Goal: Task Accomplishment & Management: Use online tool/utility

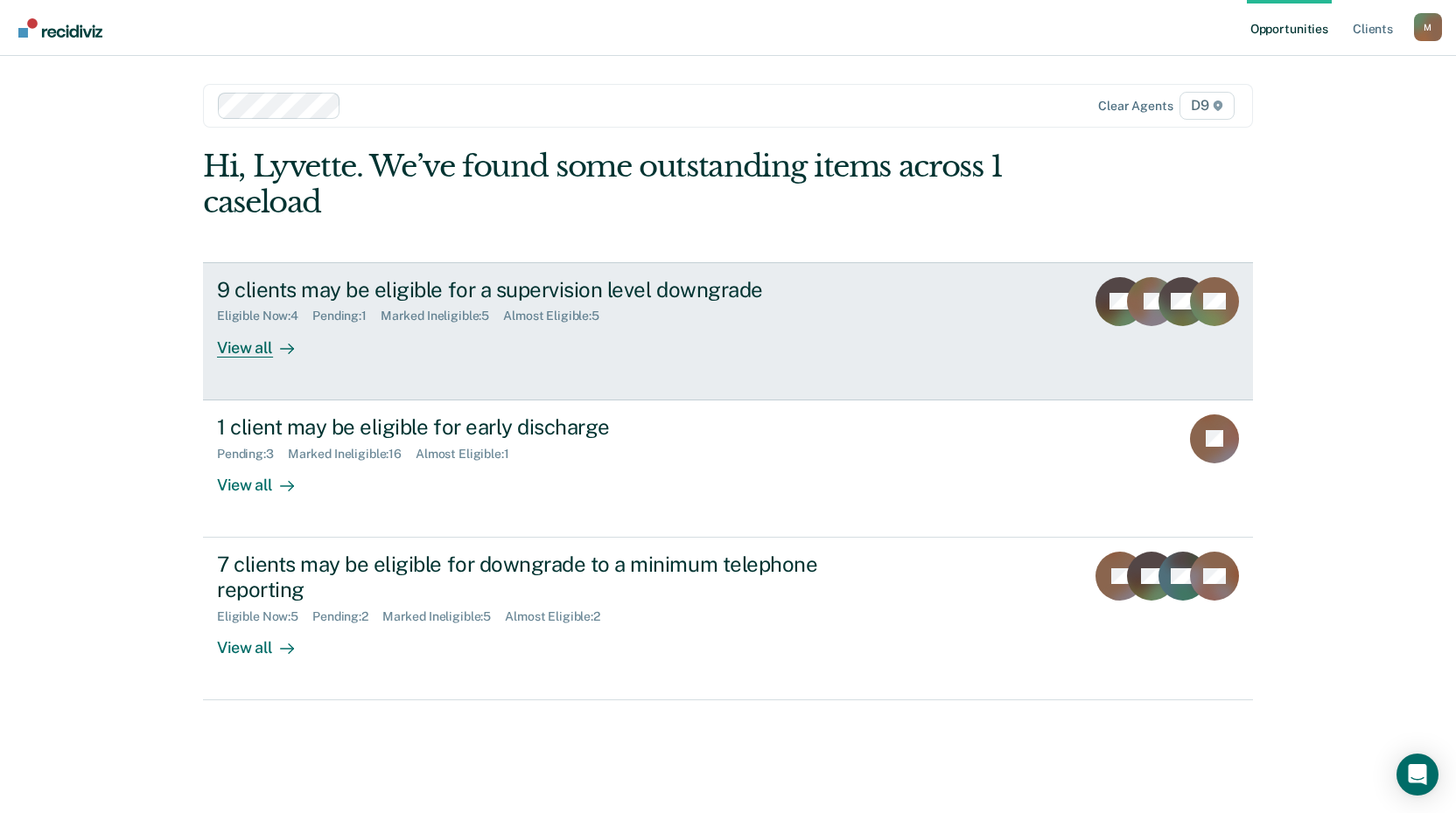
click at [250, 351] on div "View all" at bounding box center [266, 340] width 98 height 34
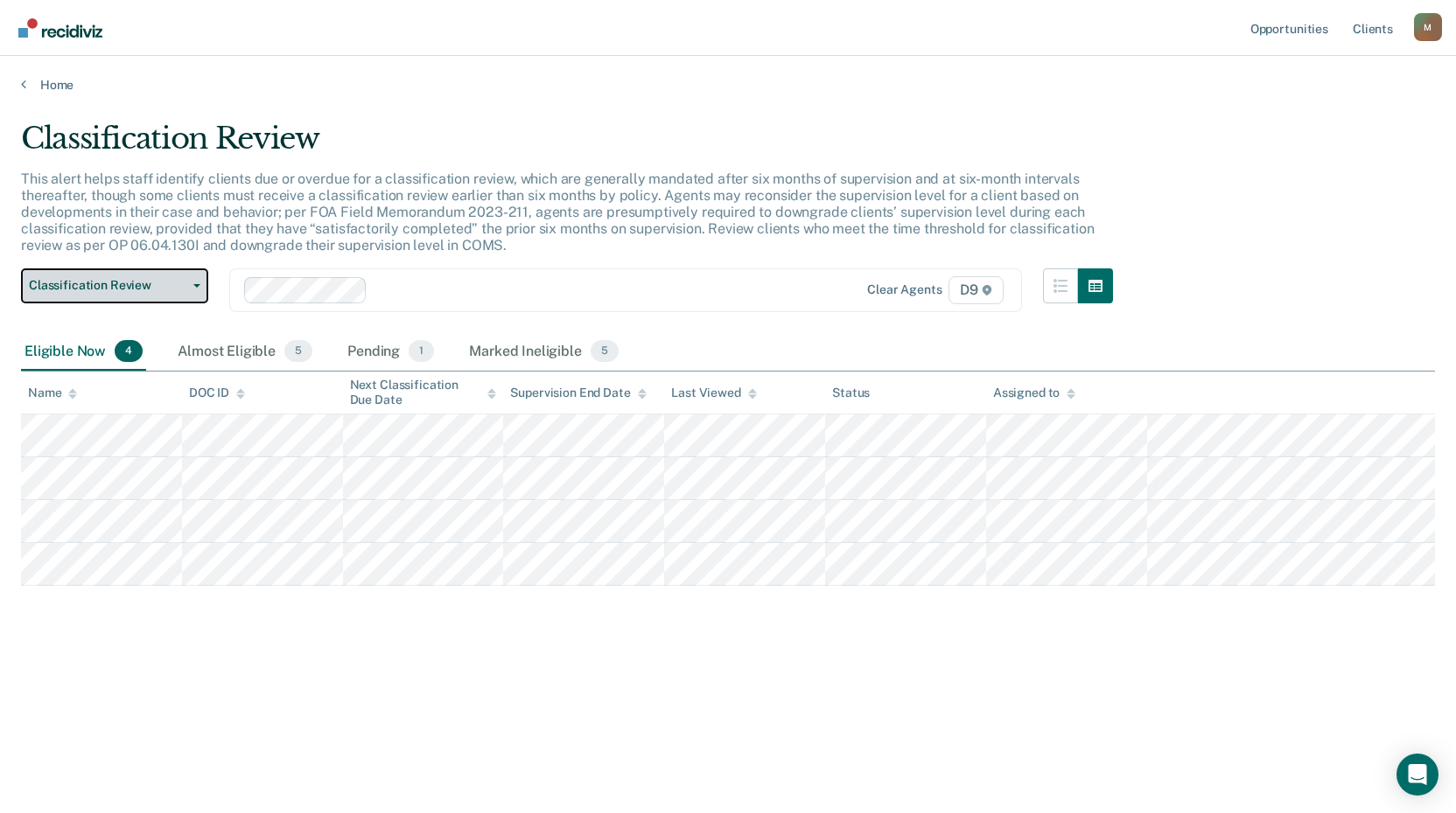
click at [151, 285] on span "Classification Review" at bounding box center [107, 285] width 158 height 15
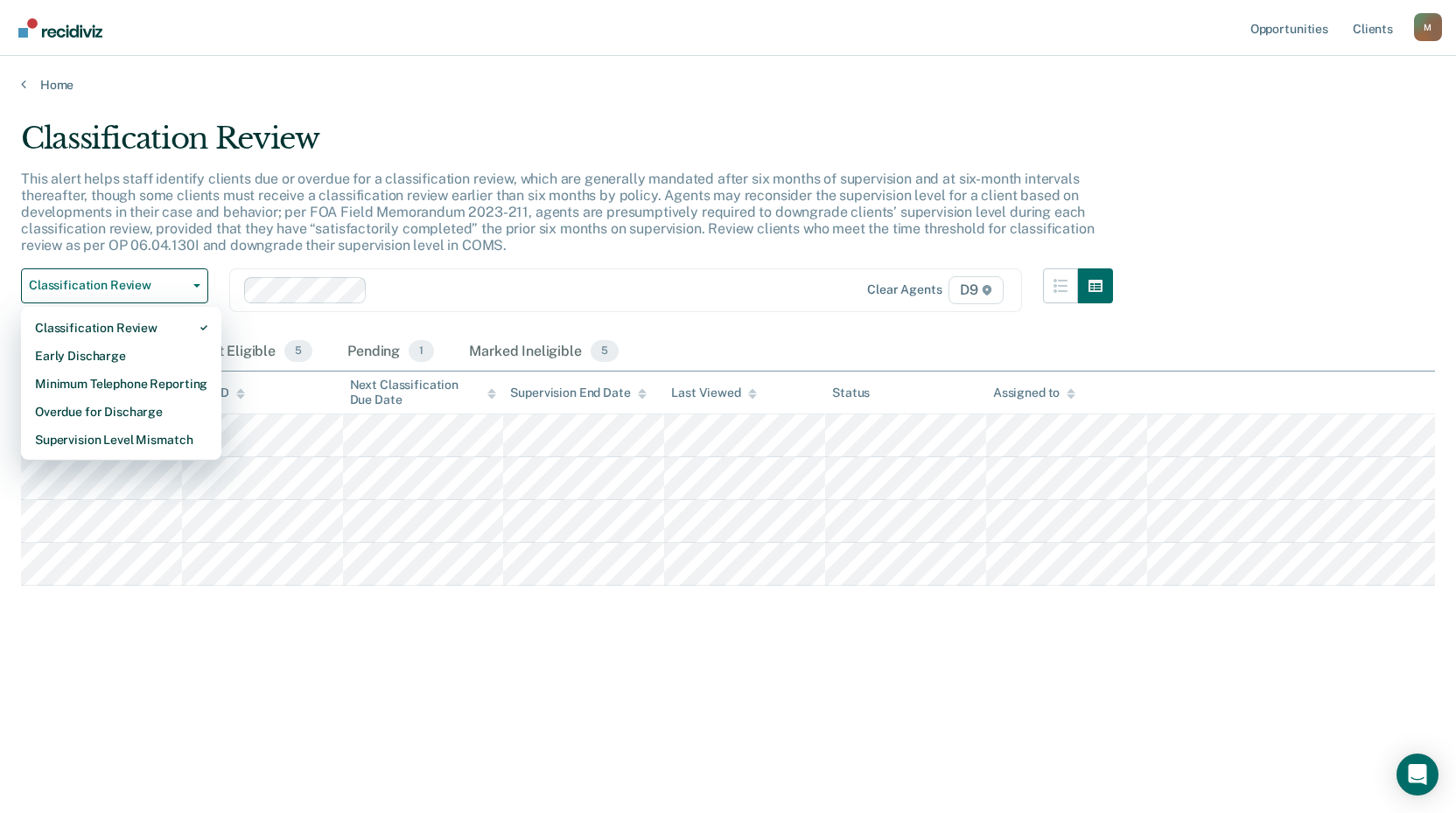
click at [981, 719] on div "Classification Review This alert helps staff identify clients due or overdue fo…" at bounding box center [728, 429] width 1414 height 617
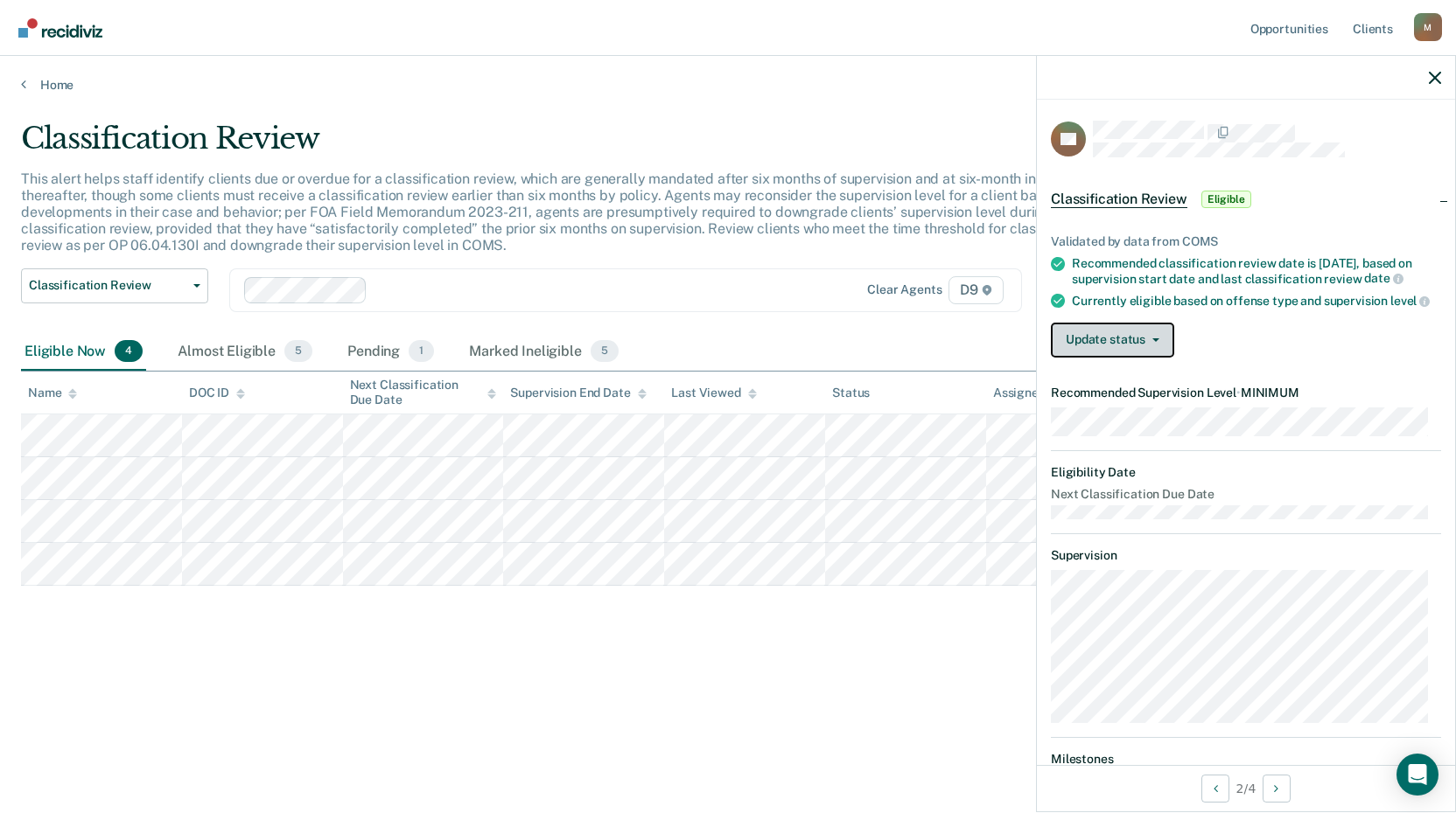
click at [1100, 352] on button "Update status" at bounding box center [1113, 340] width 123 height 35
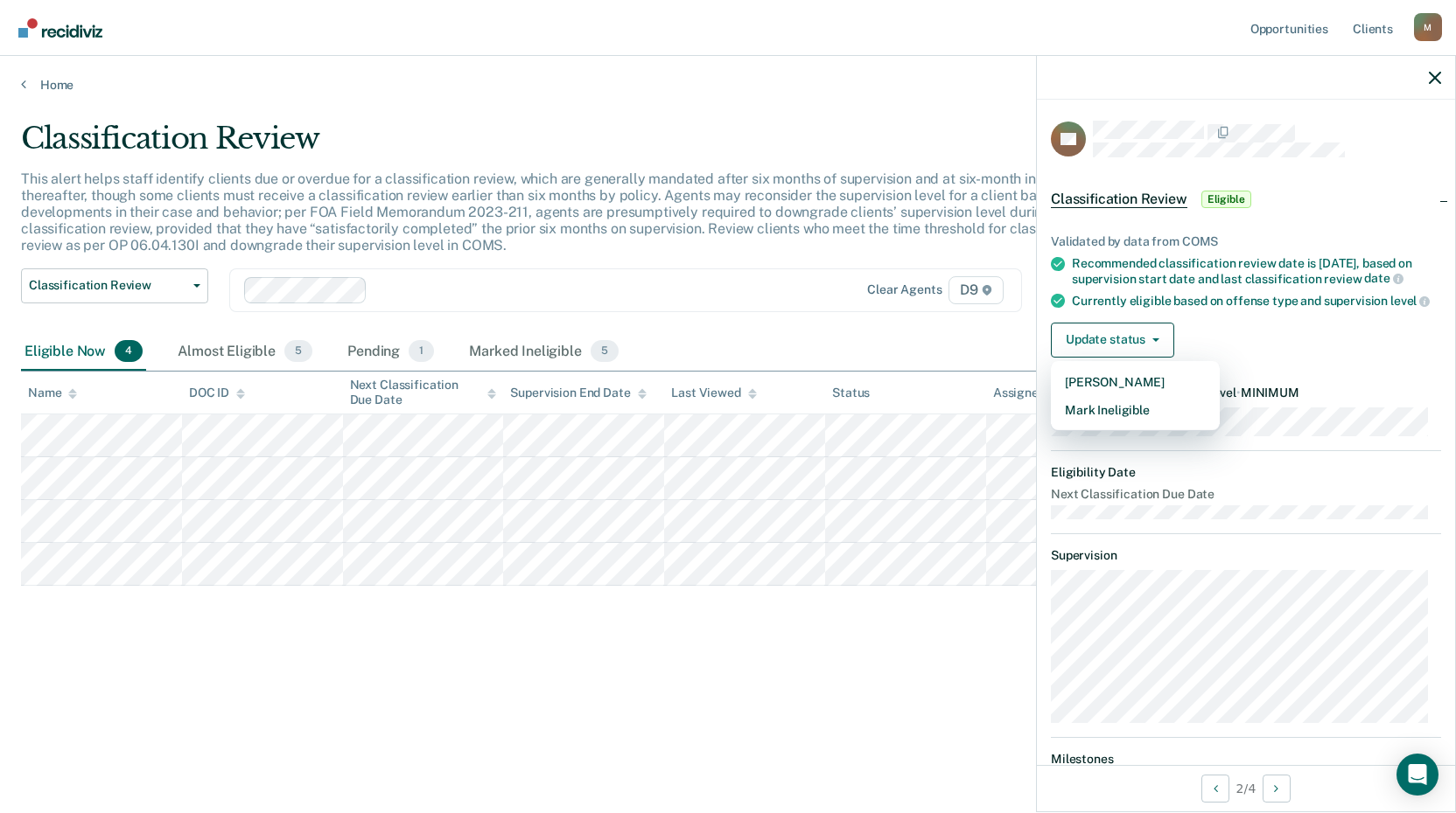
click at [890, 106] on main "Classification Review This alert helps staff identify clients due or overdue fo…" at bounding box center [728, 449] width 1456 height 715
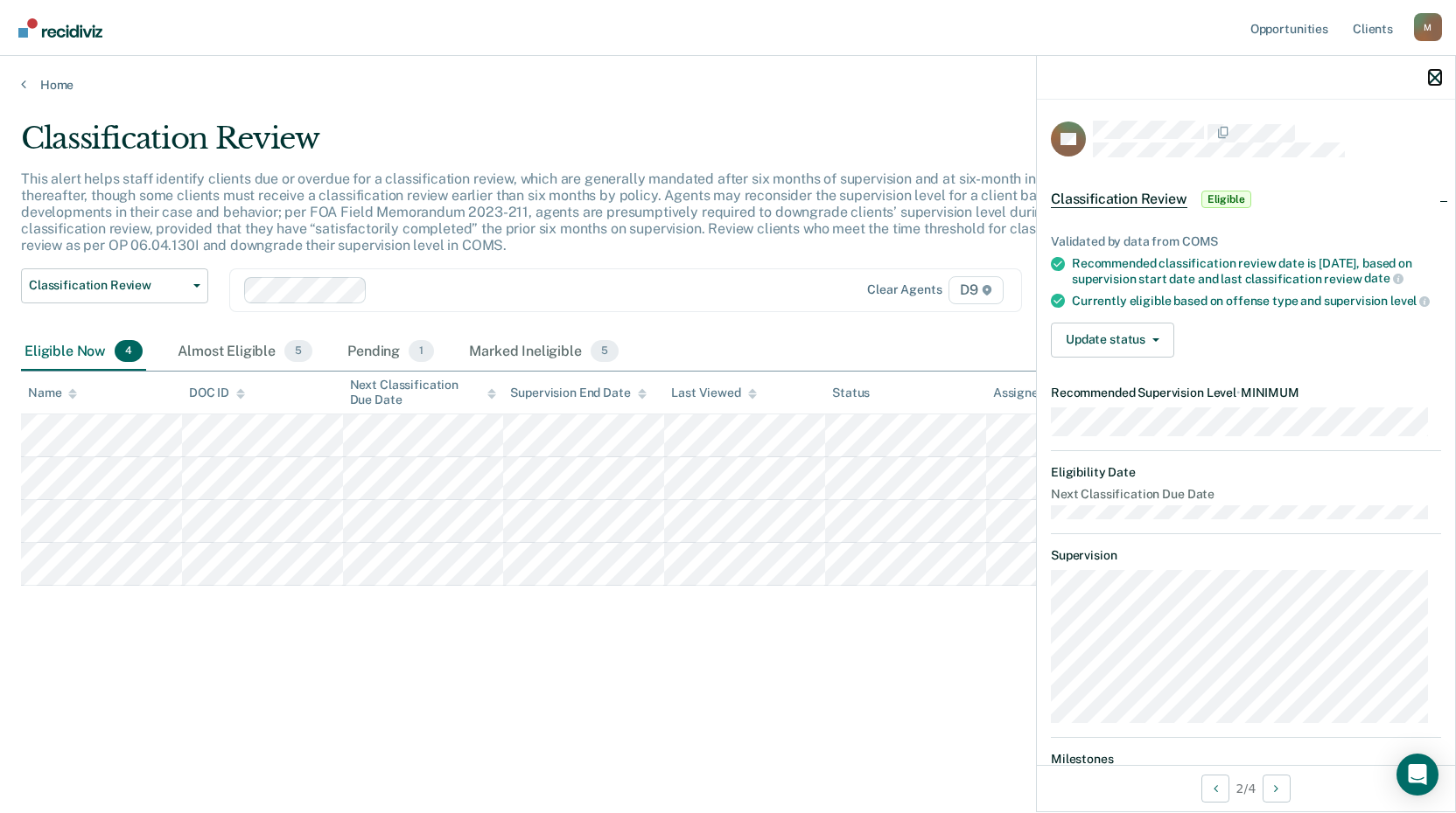
click at [1434, 82] on icon "button" at bounding box center [1435, 77] width 12 height 12
click at [1129, 353] on button "Update status" at bounding box center [1113, 340] width 123 height 35
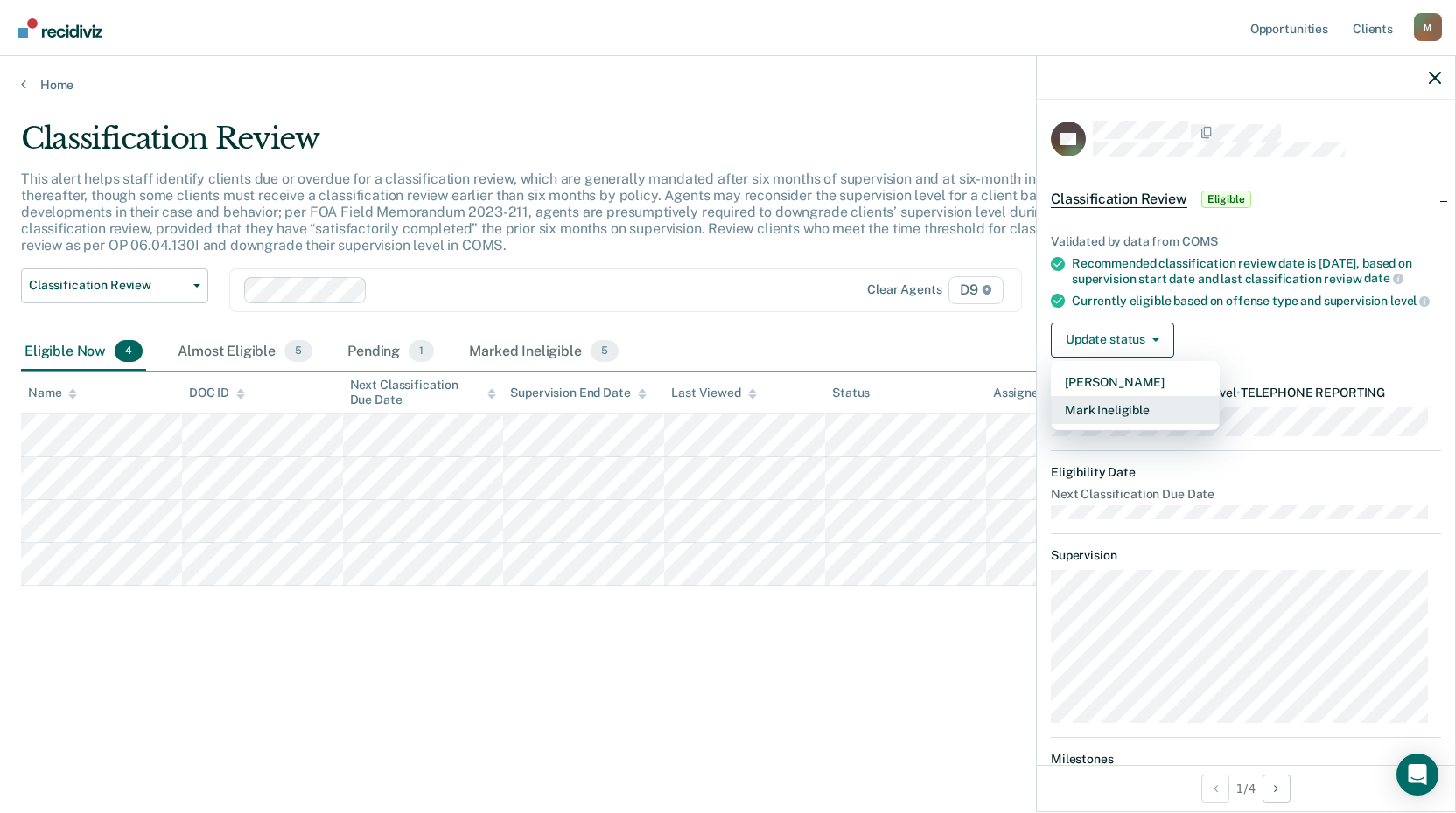
click at [1127, 422] on button "Mark Ineligible" at bounding box center [1135, 410] width 169 height 28
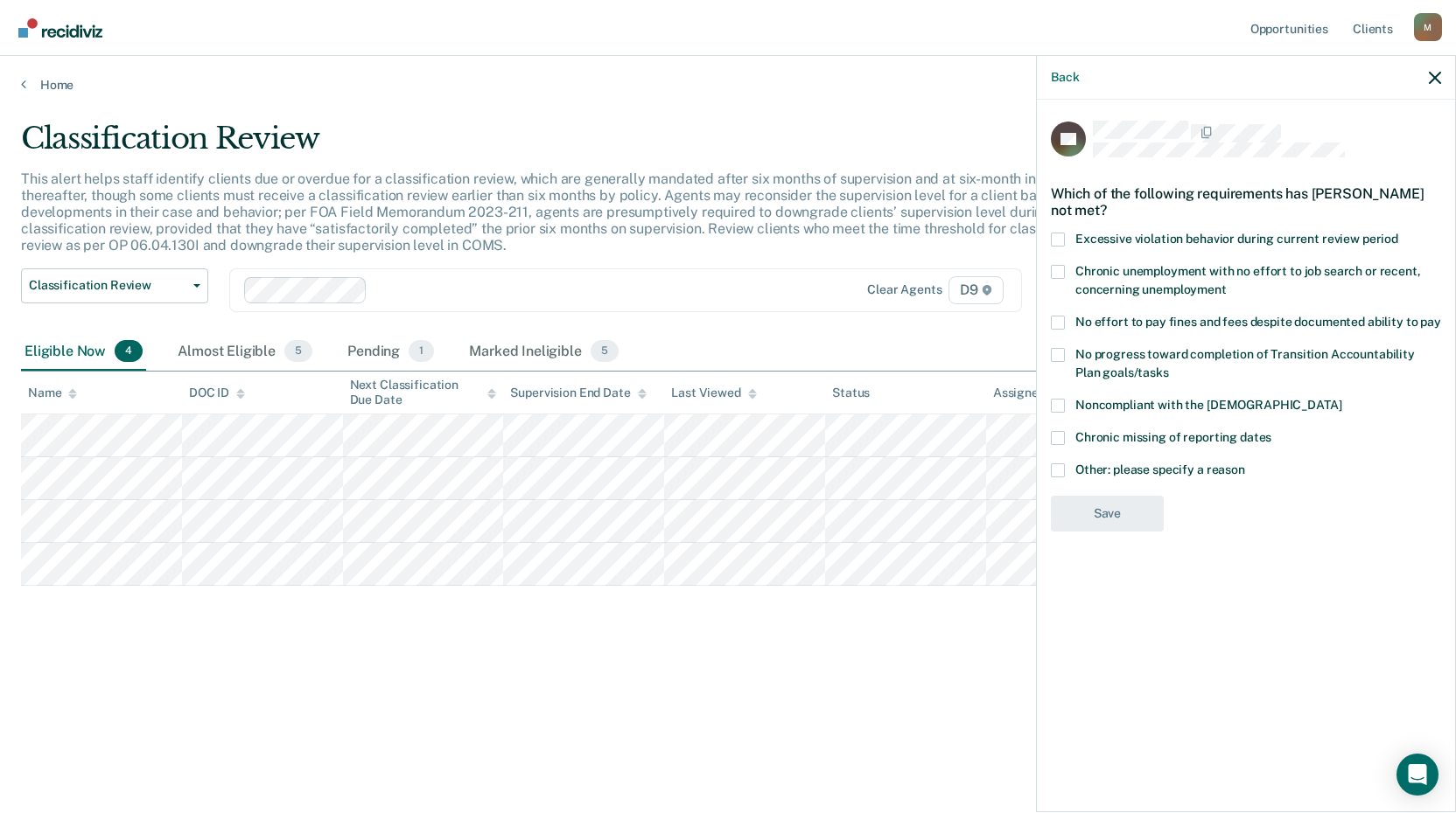
click at [1060, 459] on div "SP Which of the following requirements has [PERSON_NAME] not met? Excessive vio…" at bounding box center [1246, 331] width 390 height 421
click at [1063, 470] on span at bounding box center [1058, 470] width 14 height 14
click at [1245, 463] on input "Other: please specify a reason" at bounding box center [1245, 463] width 0 height 0
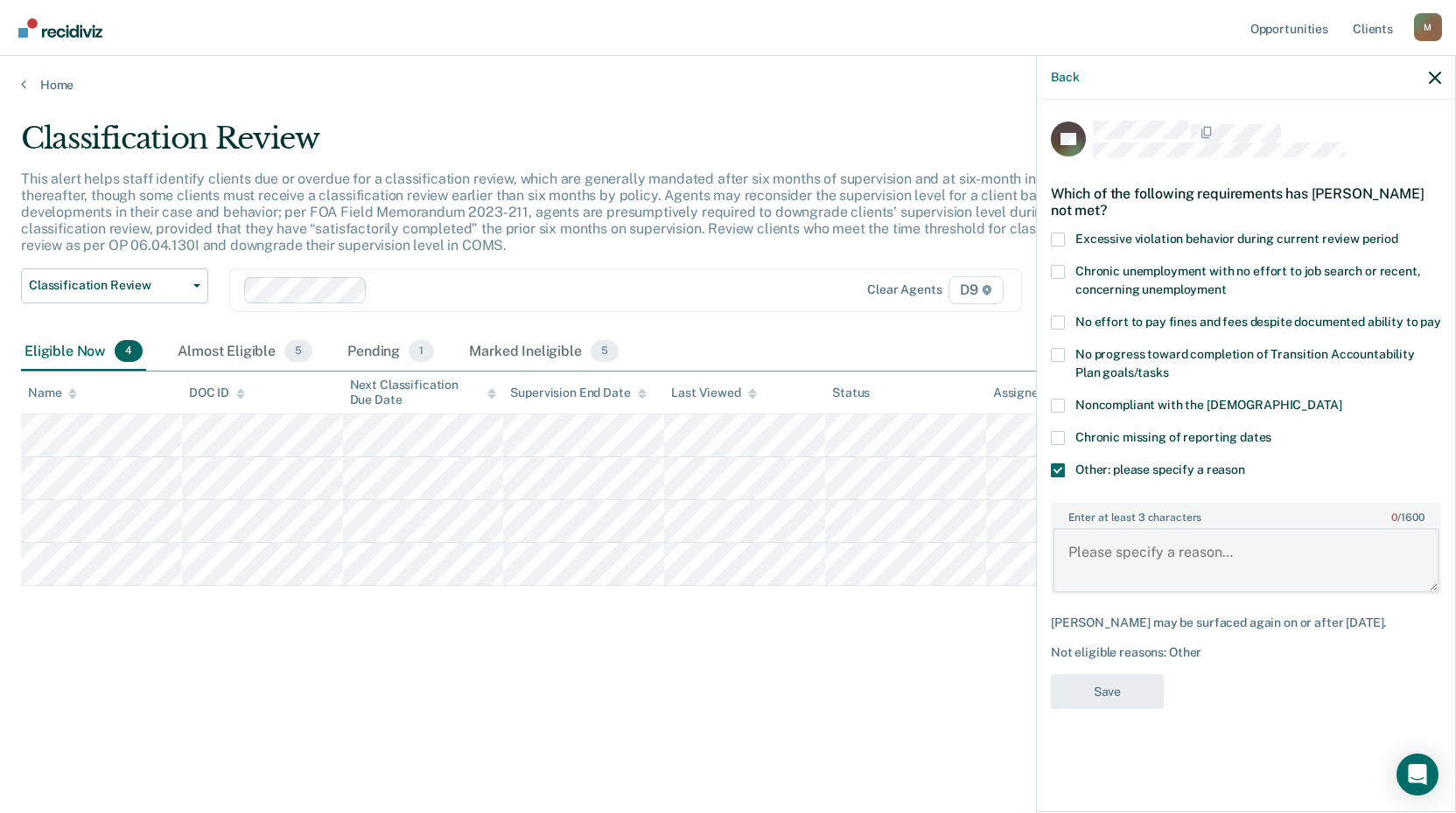
click at [1086, 553] on textarea "Enter at least 3 characters 0 / 1600" at bounding box center [1245, 560] width 387 height 64
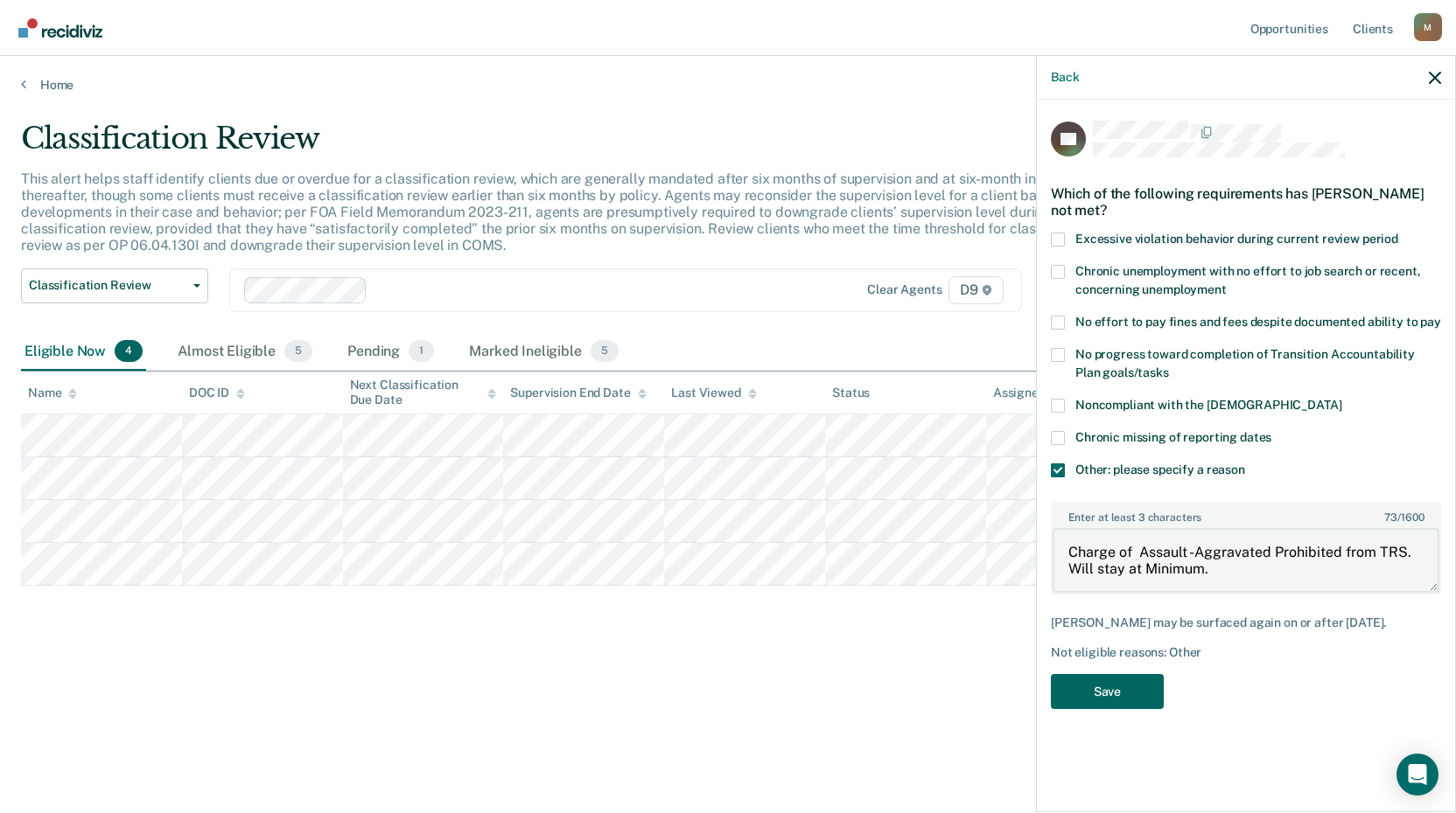
type textarea "Charge of Assault -Aggravated Prohibited from TRS. Will stay at Minimum."
click at [1098, 697] on button "Save" at bounding box center [1107, 692] width 113 height 35
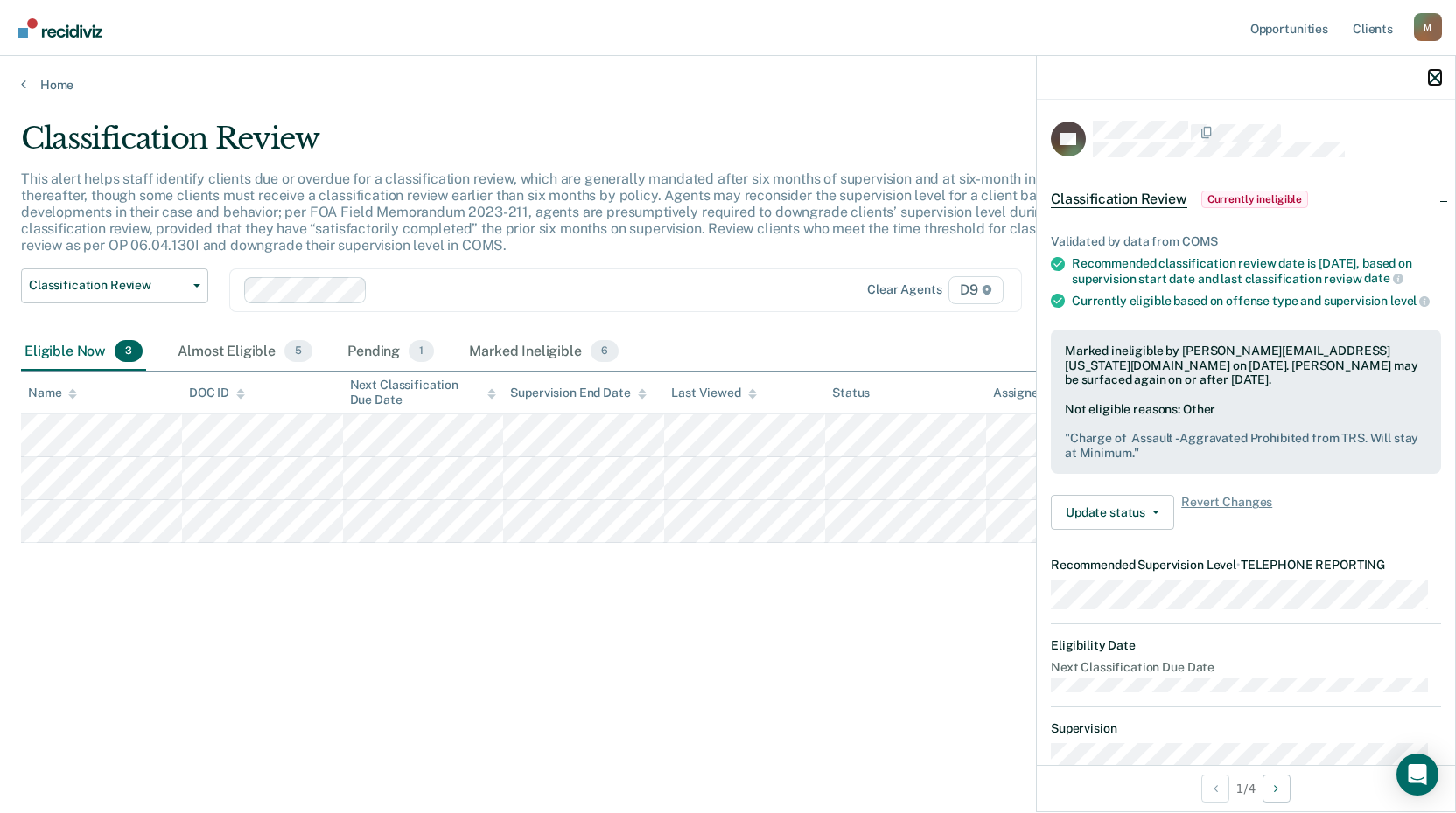
click at [1433, 76] on icon "button" at bounding box center [1435, 77] width 12 height 12
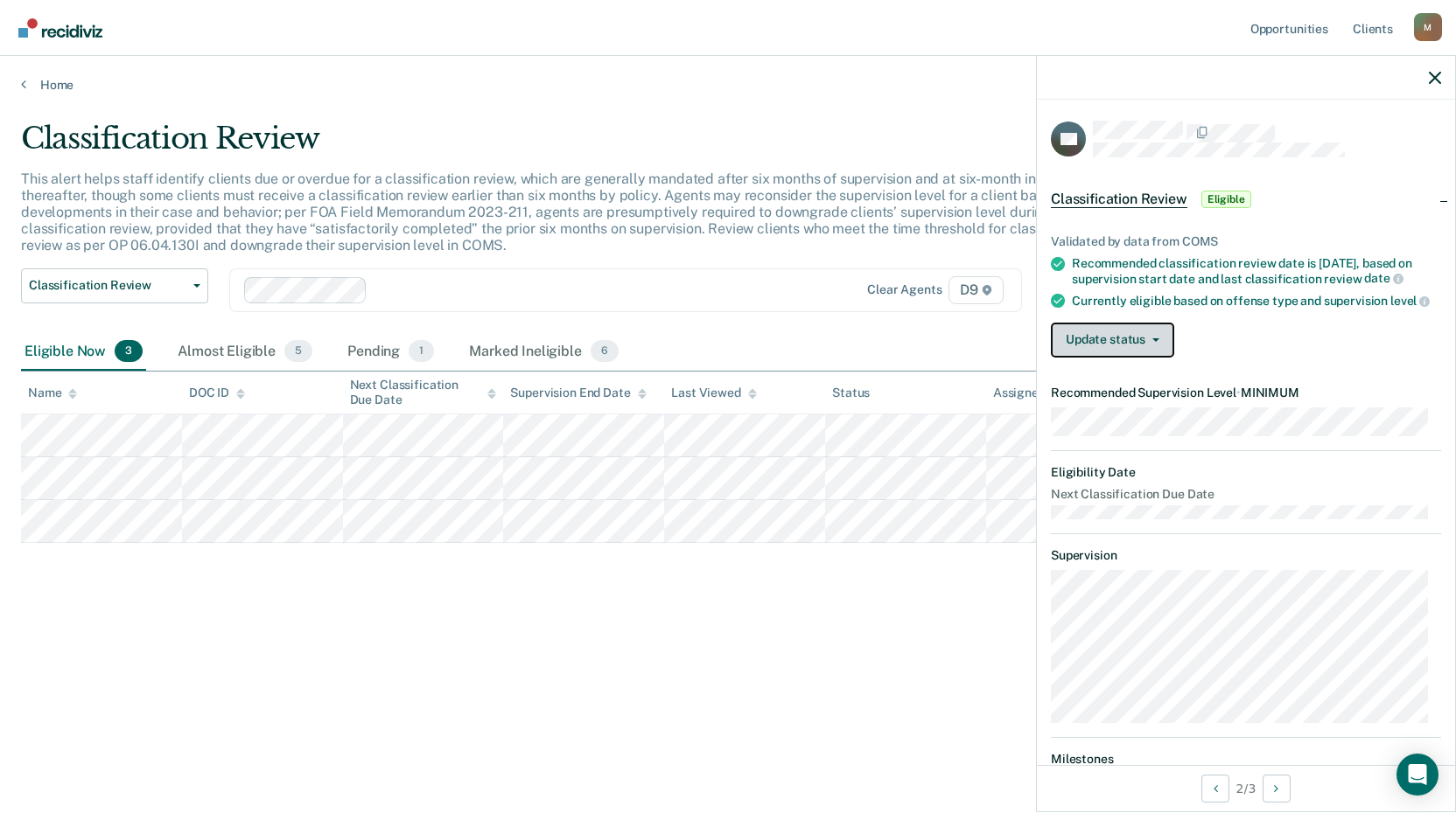
click at [1092, 356] on button "Update status" at bounding box center [1113, 340] width 123 height 35
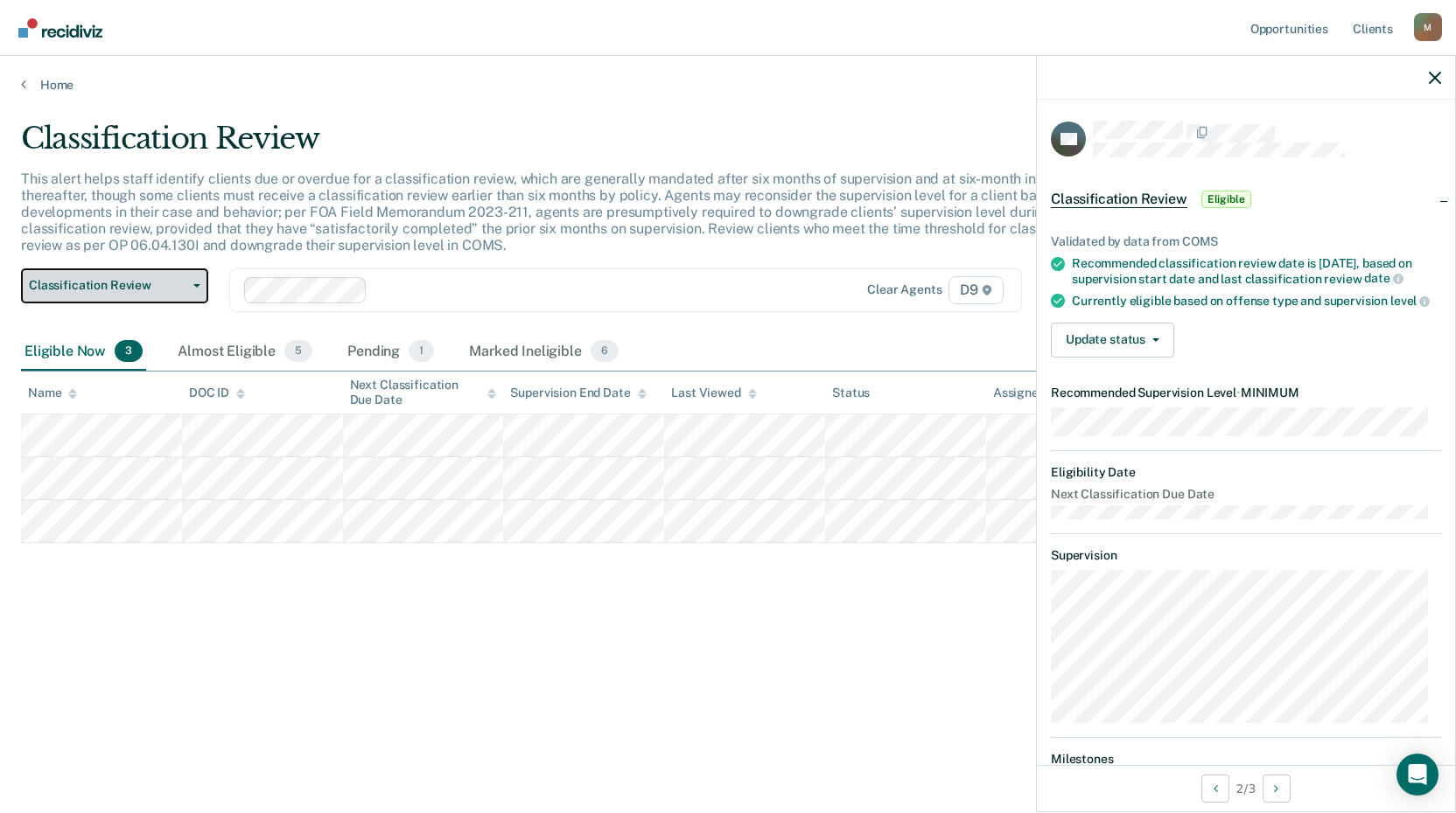
click at [63, 283] on span "Classification Review" at bounding box center [107, 285] width 158 height 15
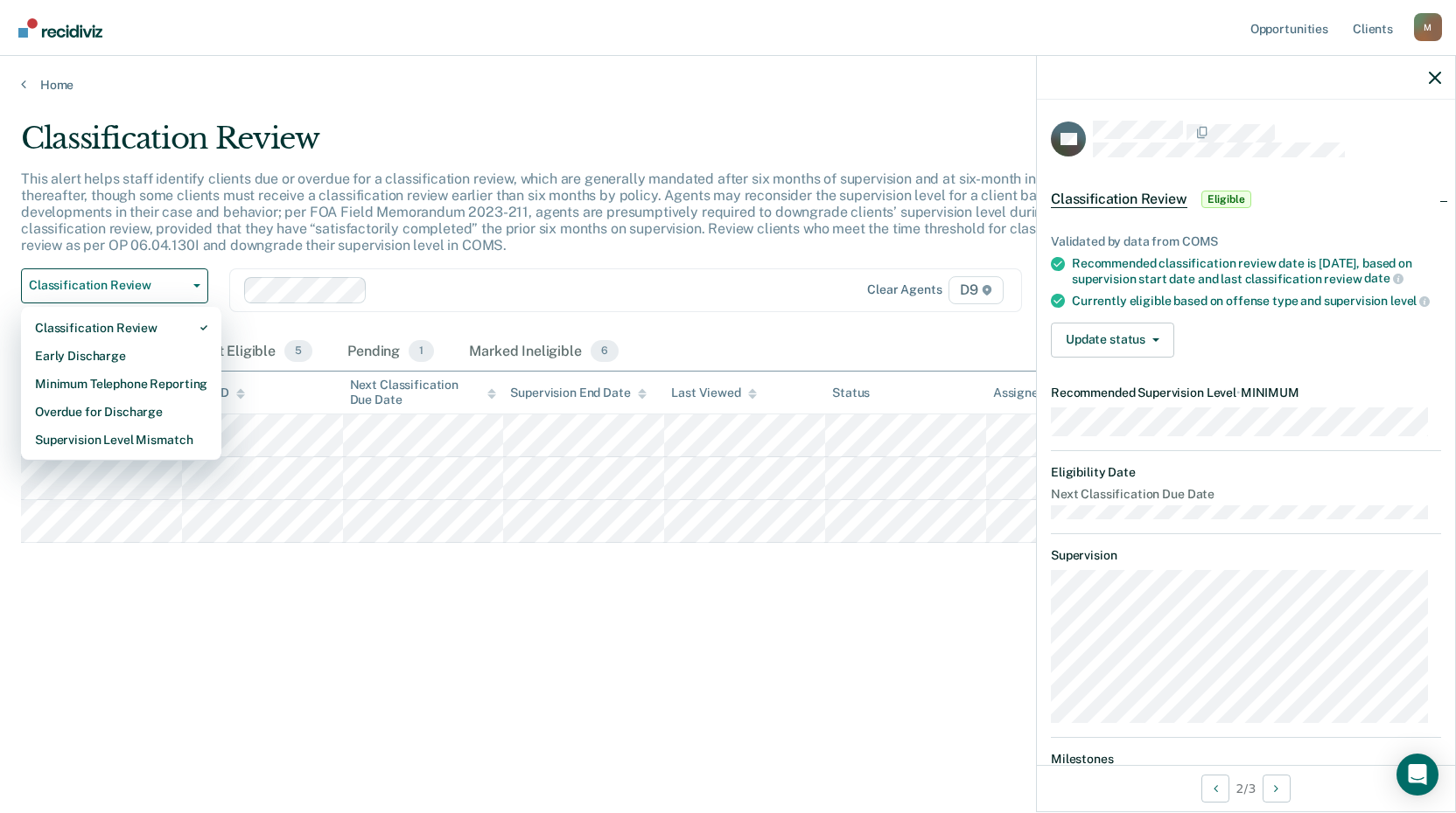
click at [600, 287] on div at bounding box center [575, 290] width 402 height 21
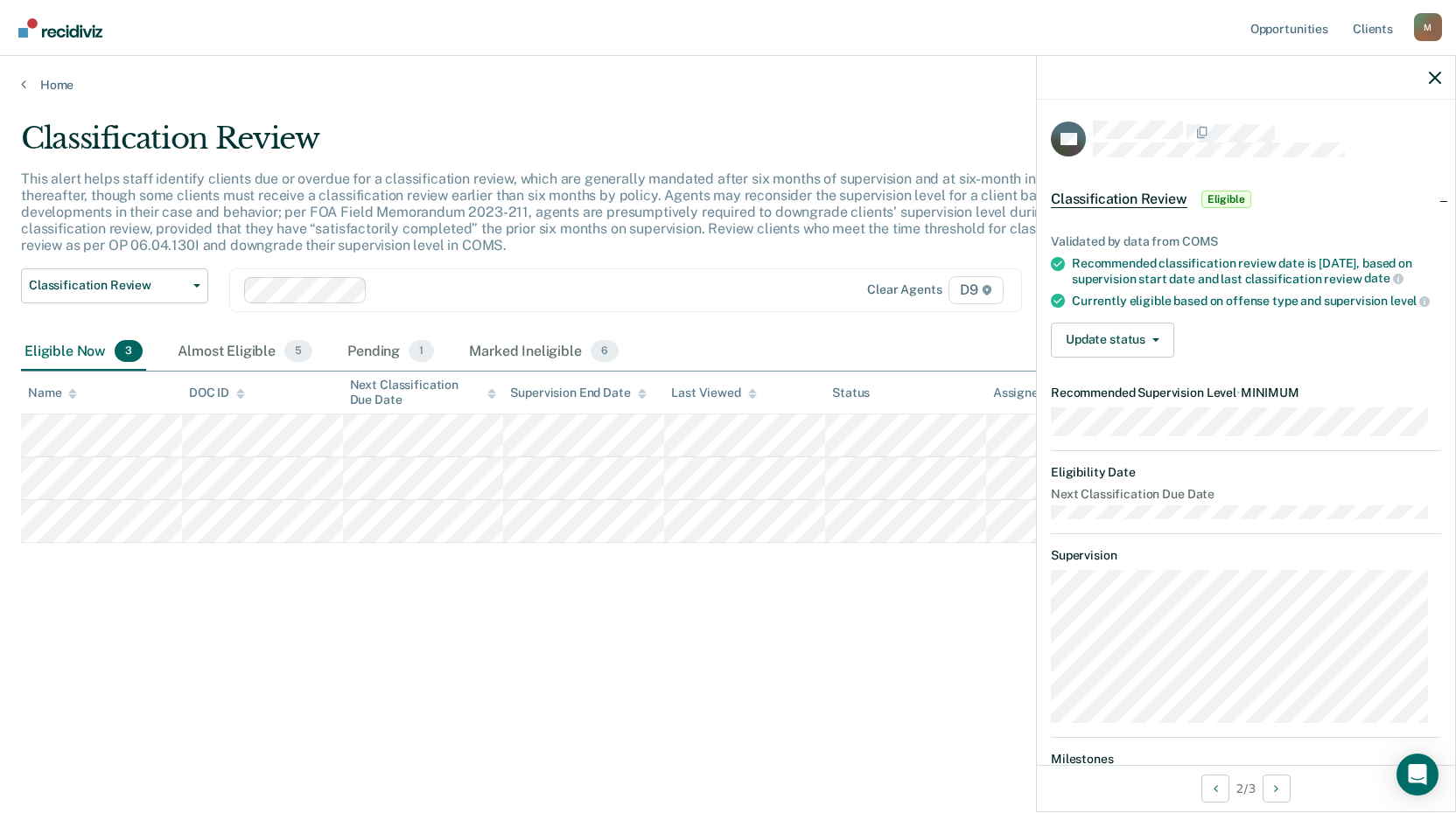
click at [435, 681] on div "Classification Review This alert helps staff identify clients due or overdue fo…" at bounding box center [728, 401] width 1414 height 561
click at [1096, 349] on button "Update status" at bounding box center [1113, 340] width 123 height 35
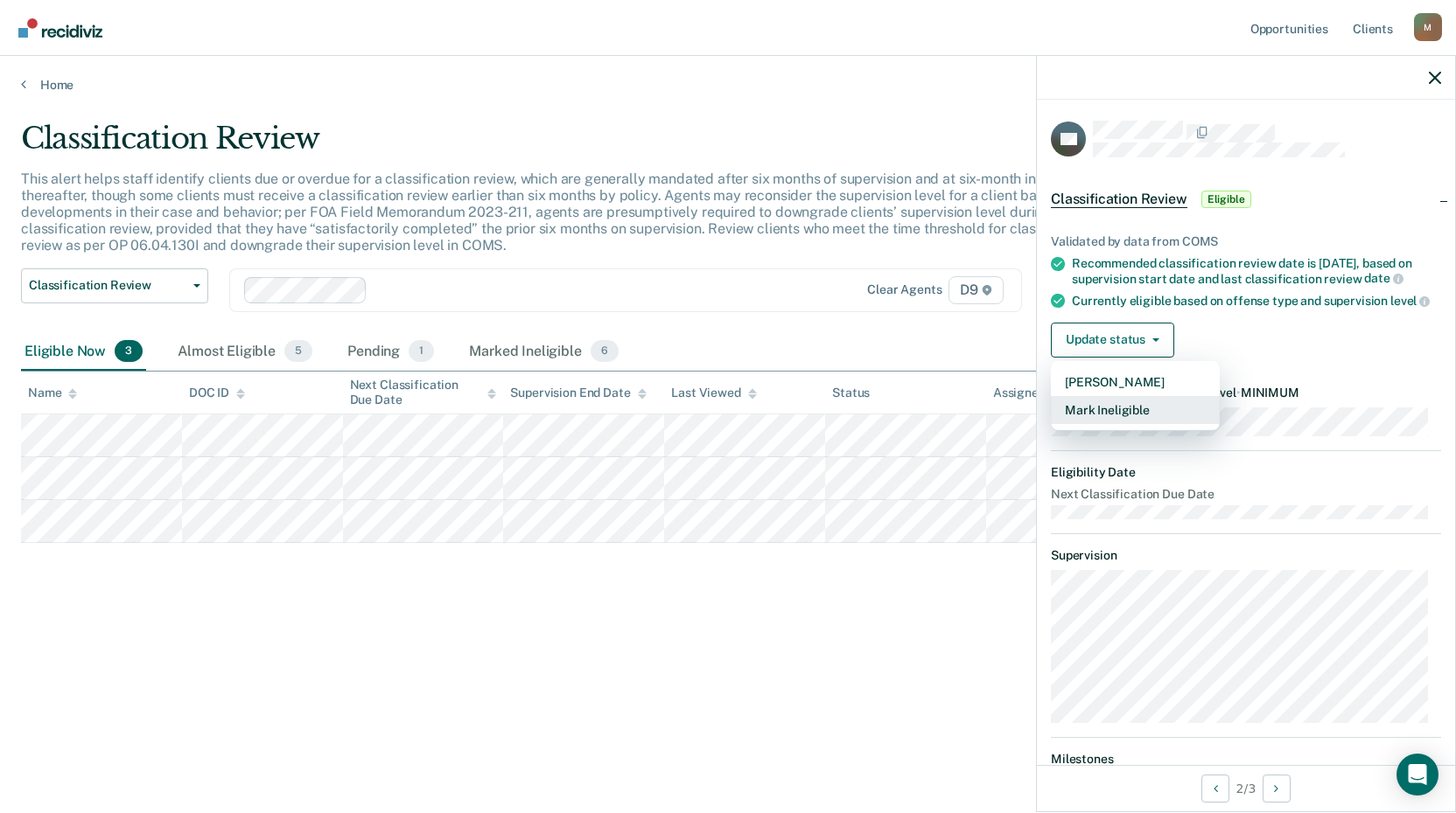
click at [1094, 420] on button "Mark Ineligible" at bounding box center [1135, 410] width 169 height 28
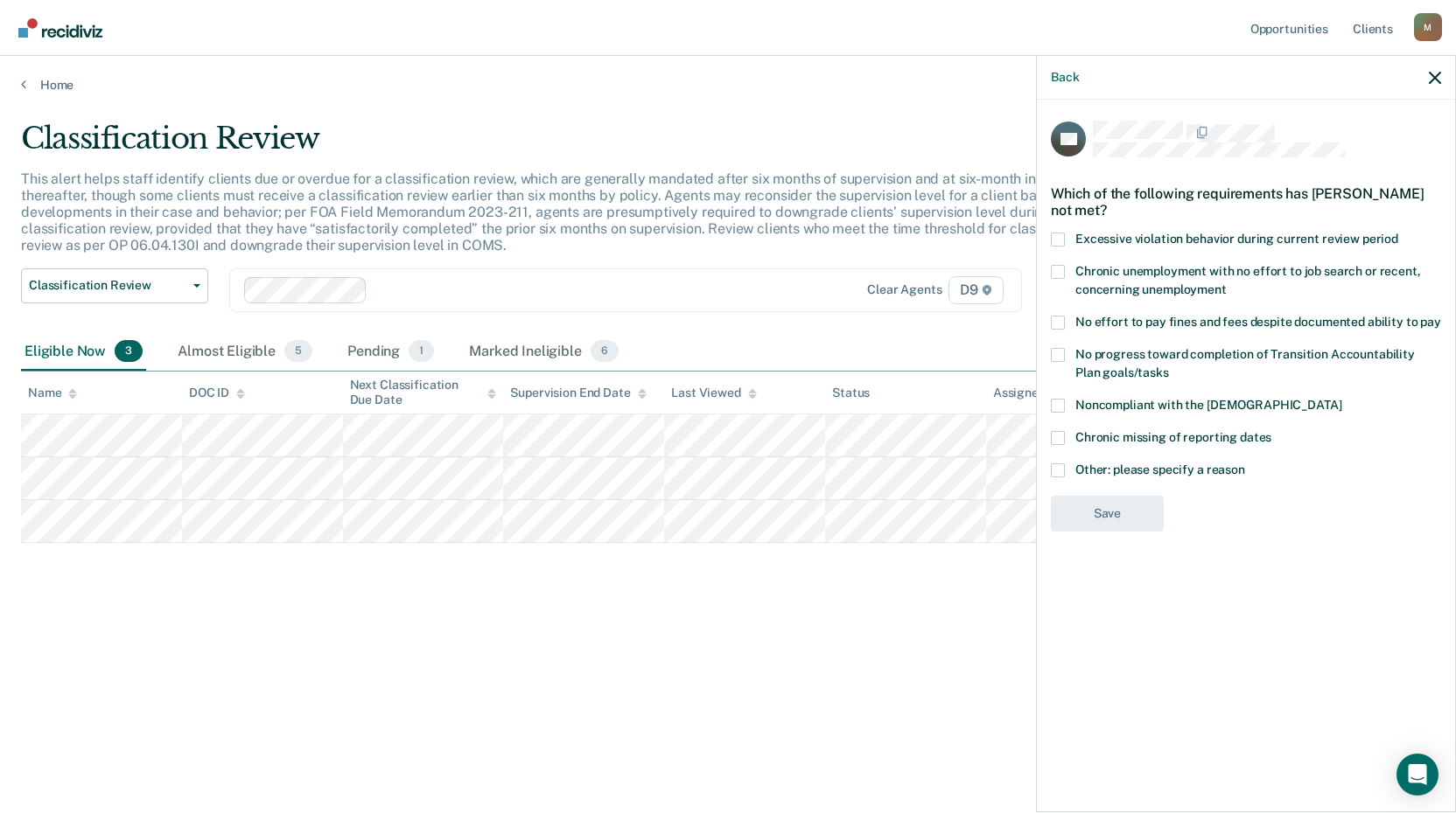
click at [1054, 469] on span at bounding box center [1058, 470] width 14 height 14
click at [1245, 463] on input "Other: please specify a reason" at bounding box center [1245, 463] width 0 height 0
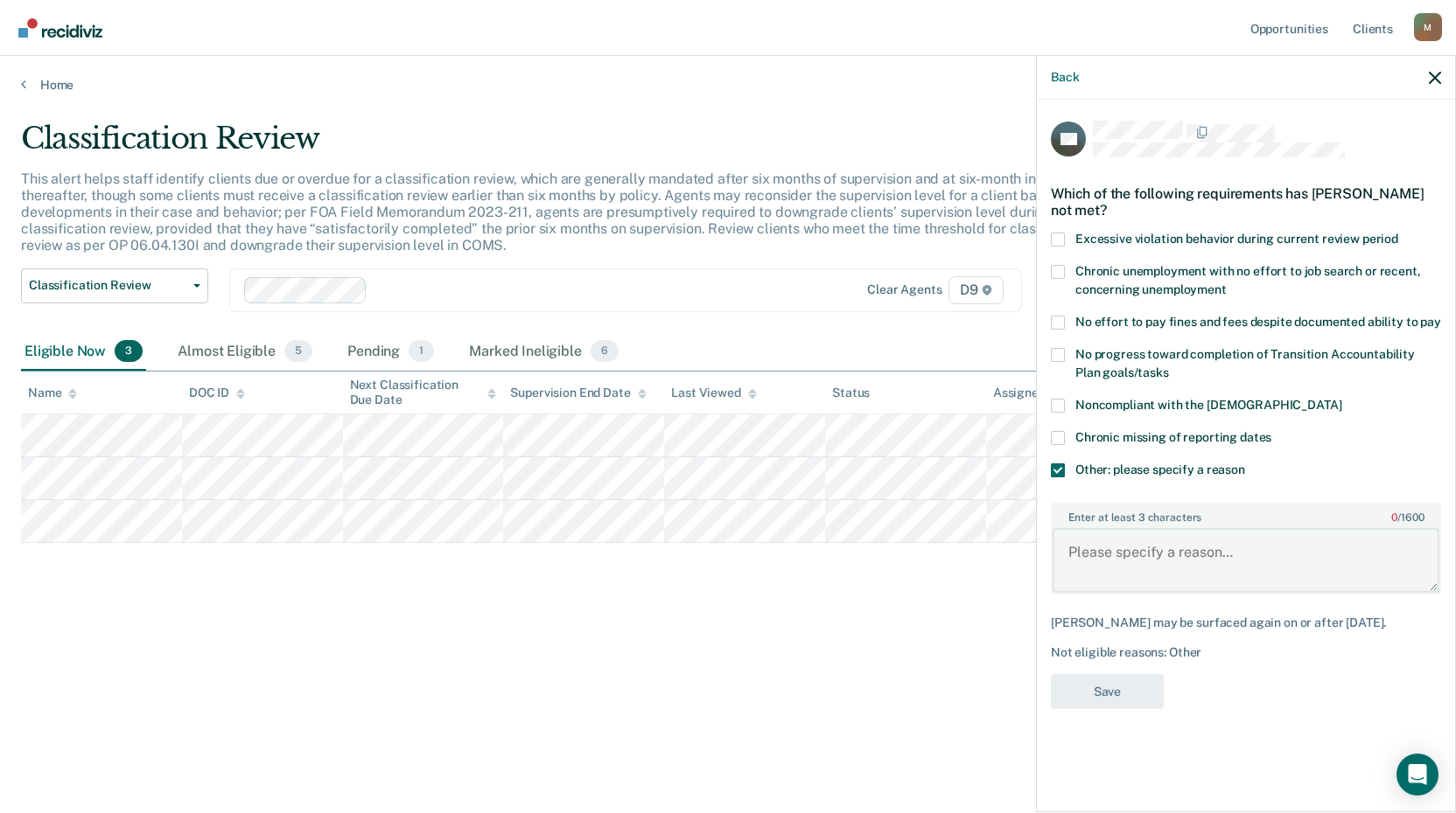
click at [1103, 558] on textarea "Enter at least 3 characters 0 / 1600" at bounding box center [1245, 560] width 387 height 64
type textarea "Has a DV charge and an Assault charge."
click at [1094, 685] on button "Save" at bounding box center [1107, 692] width 113 height 35
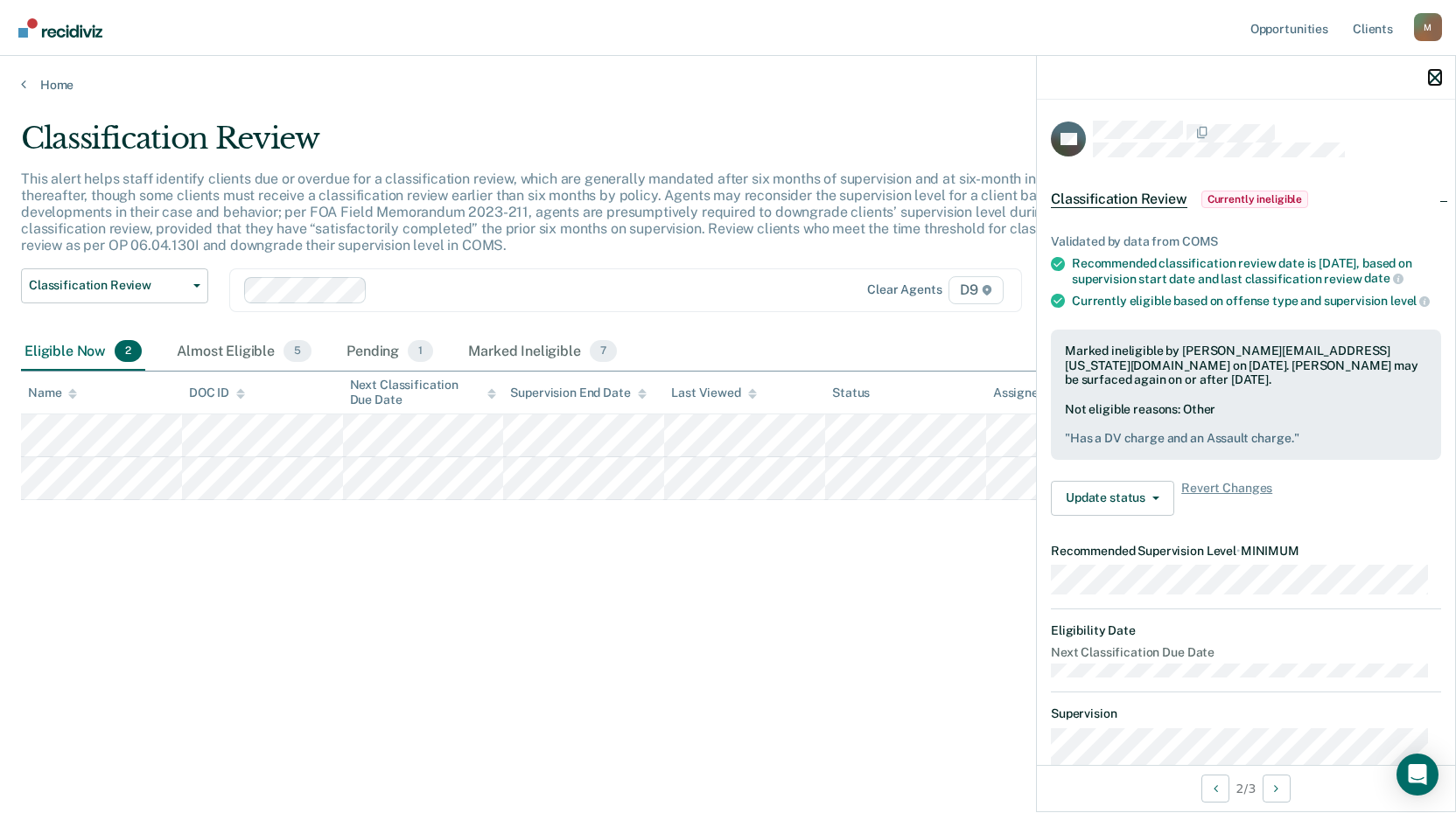
click at [1433, 74] on icon "button" at bounding box center [1435, 77] width 12 height 12
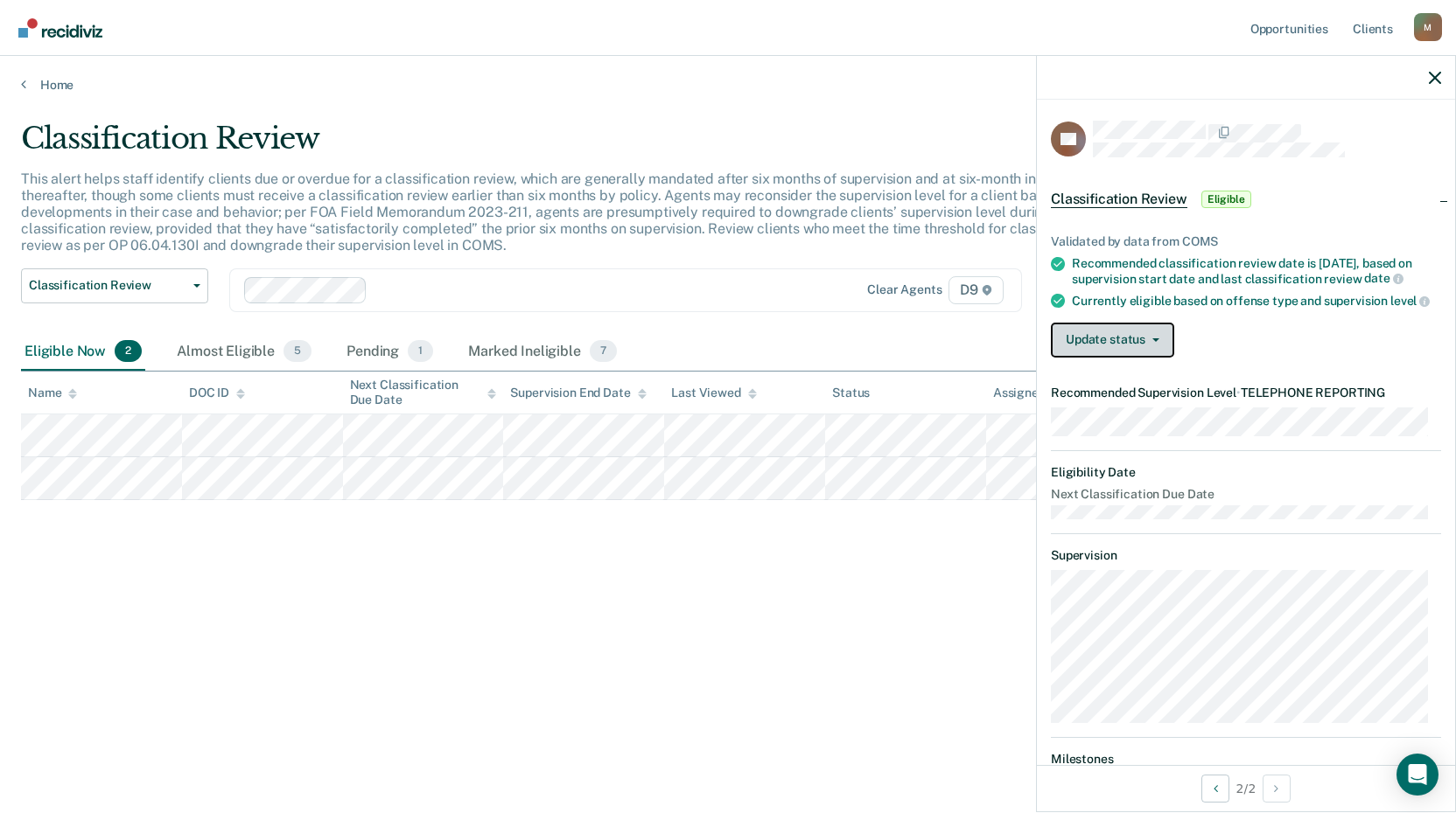
click at [1086, 358] on button "Update status" at bounding box center [1113, 340] width 123 height 35
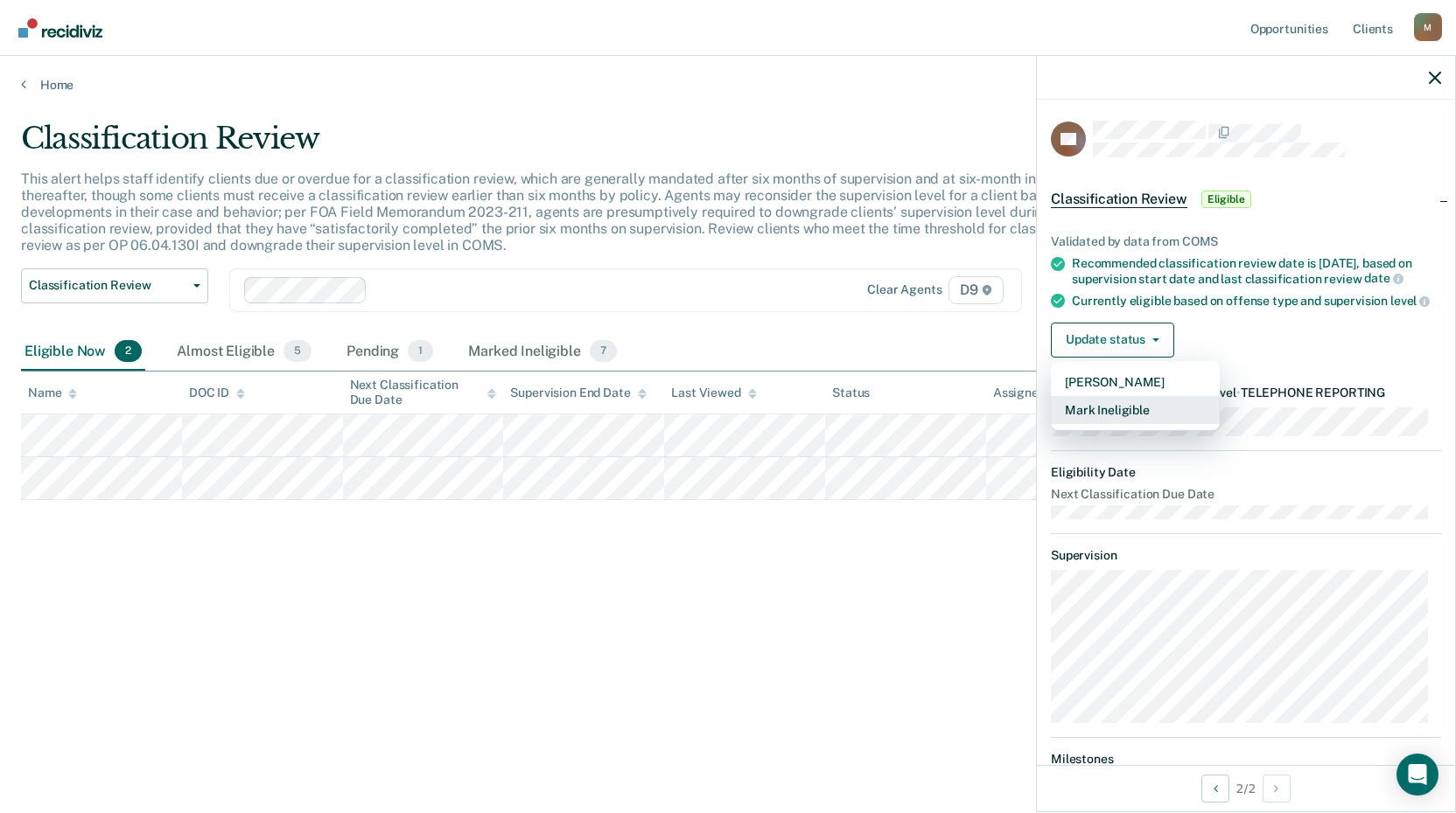
click at [1095, 424] on button "Mark Ineligible" at bounding box center [1135, 410] width 169 height 28
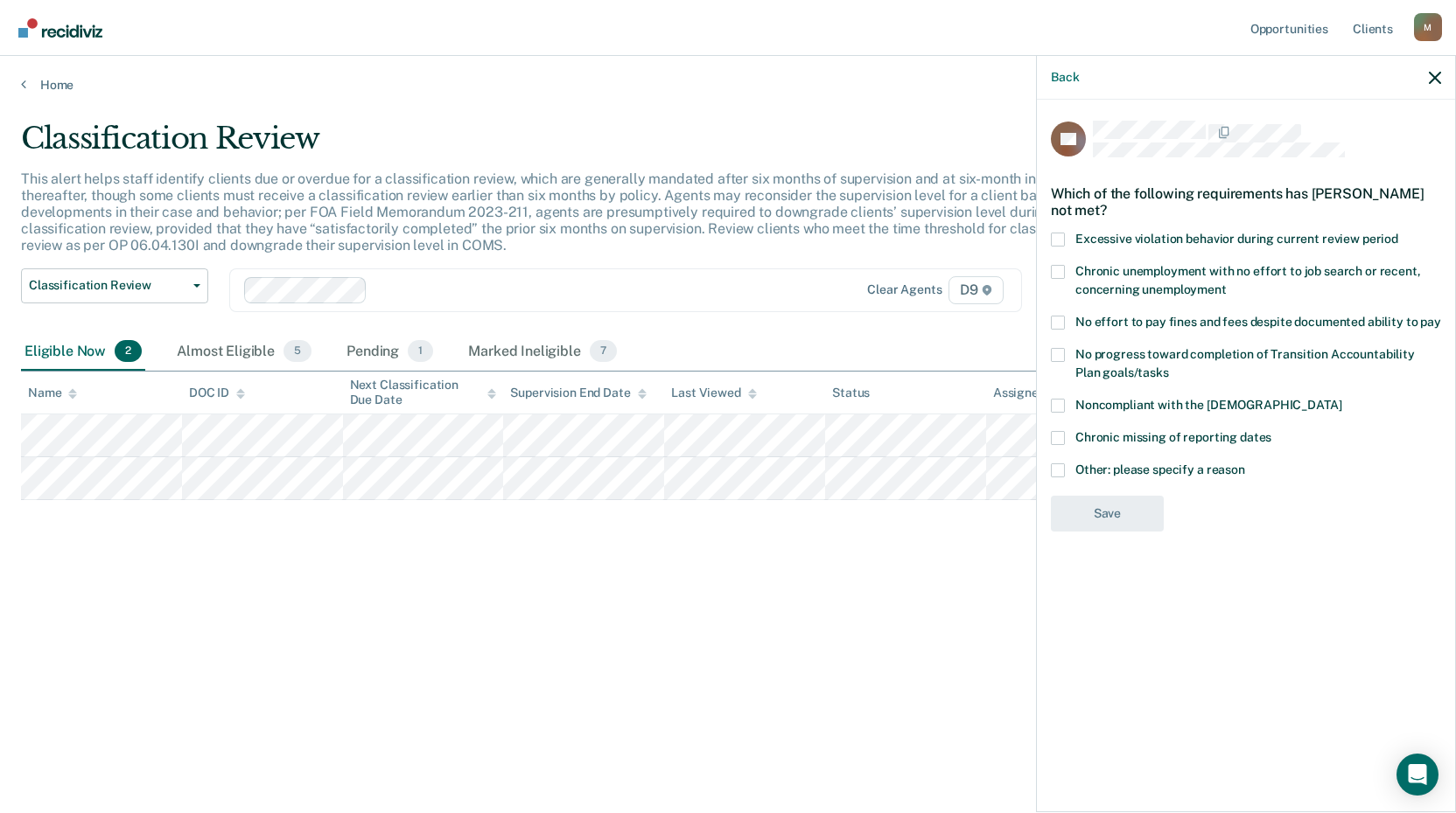
click at [1062, 470] on span at bounding box center [1058, 470] width 14 height 14
click at [1245, 463] on input "Other: please specify a reason" at bounding box center [1245, 463] width 0 height 0
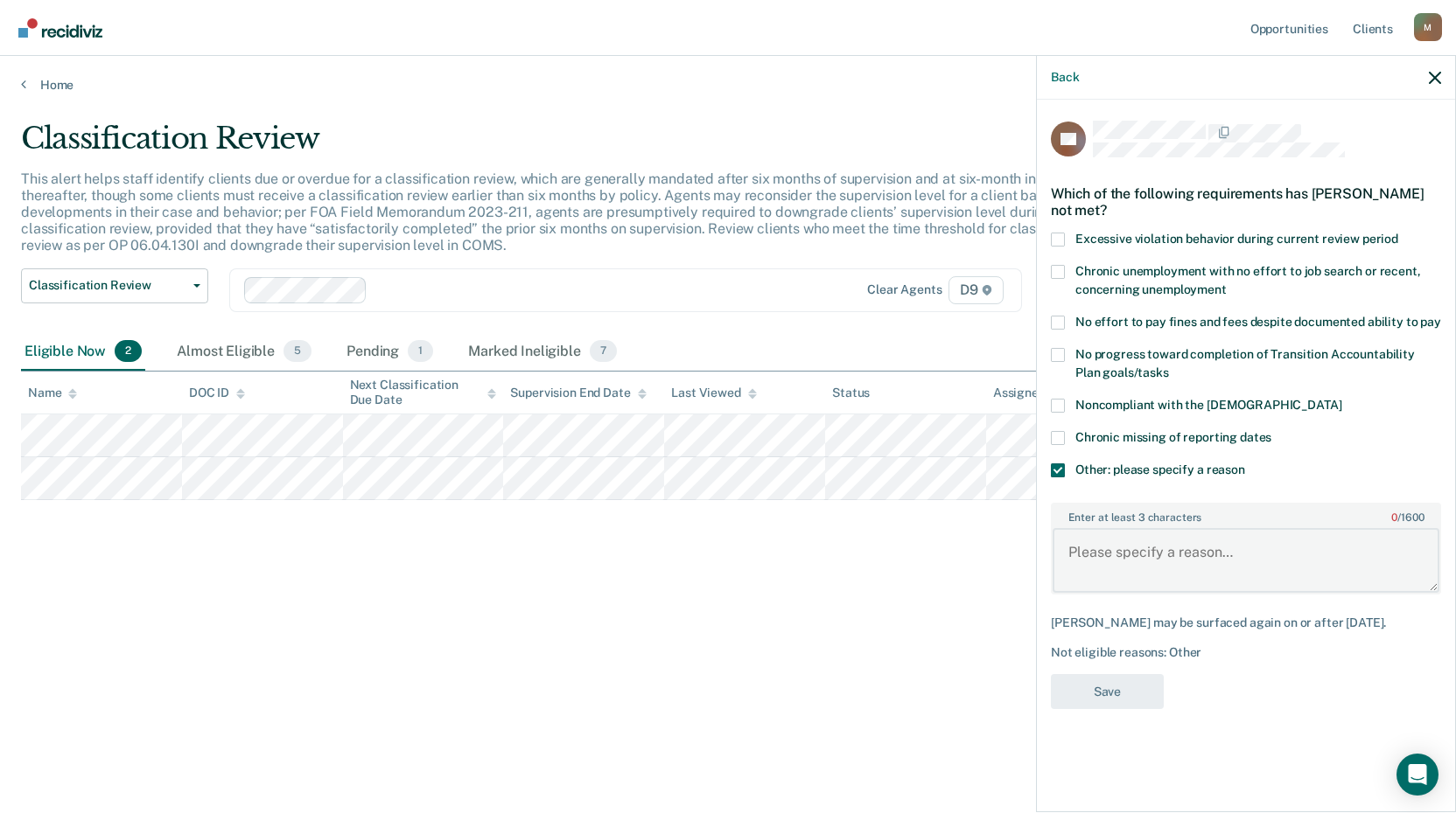
click at [1083, 550] on textarea "Enter at least 3 characters 0 / 1600" at bounding box center [1245, 560] width 387 height 64
type textarea "He has Assaultive Crimes, no TRS"
click at [1118, 696] on button "Save" at bounding box center [1107, 692] width 113 height 35
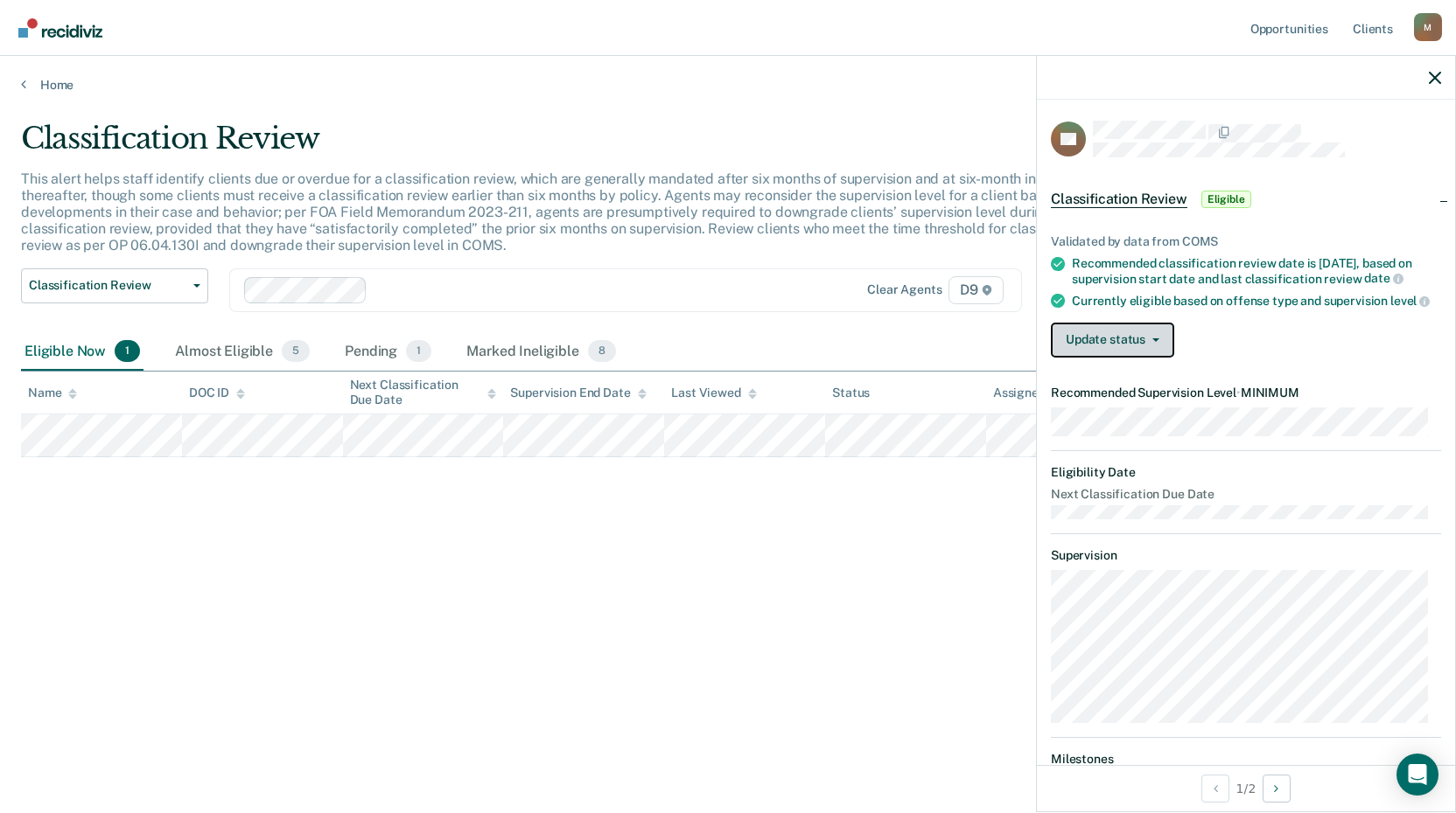
click at [1101, 353] on button "Update status" at bounding box center [1113, 340] width 123 height 35
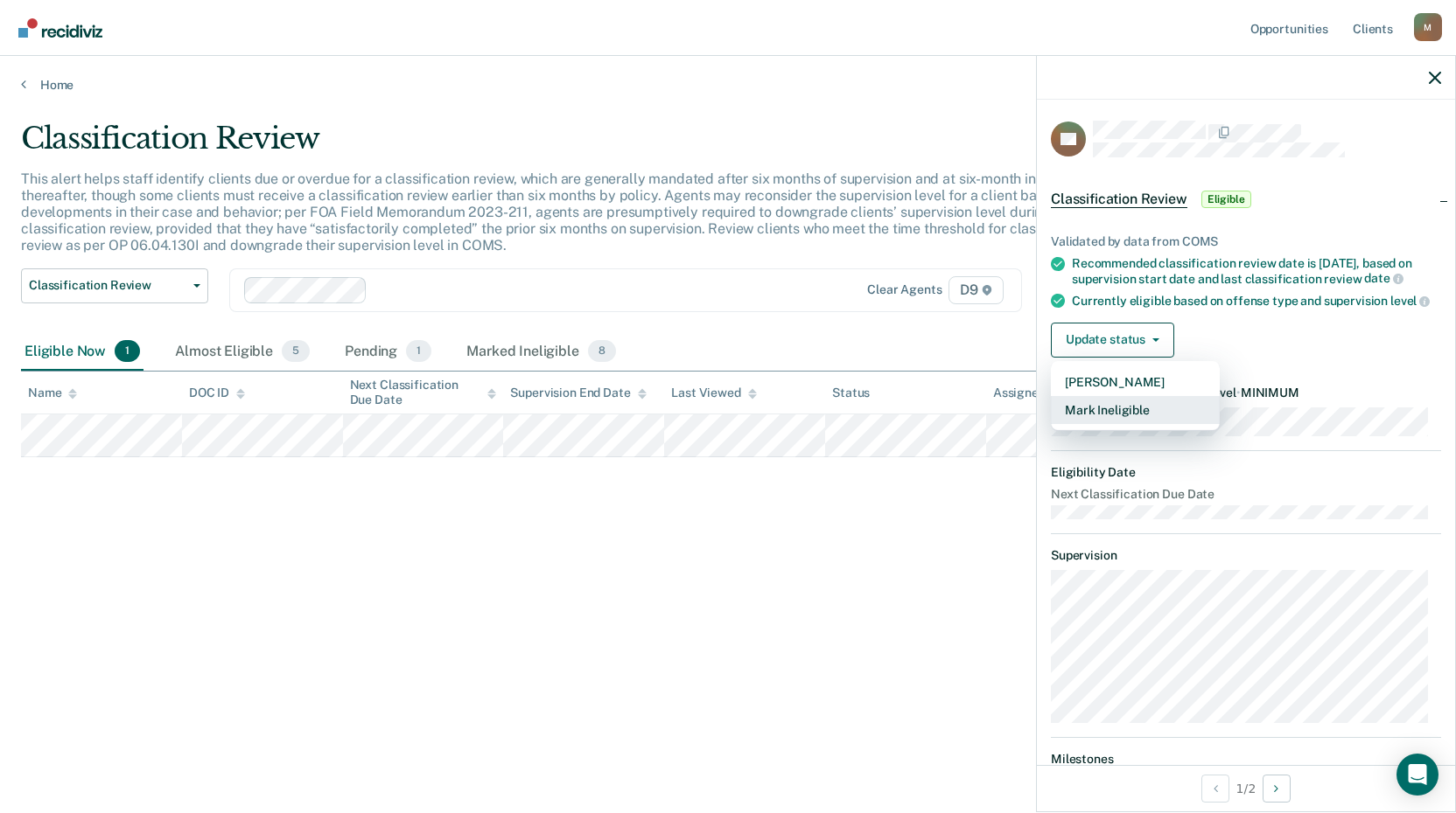
click at [1088, 422] on button "Mark Ineligible" at bounding box center [1135, 410] width 169 height 28
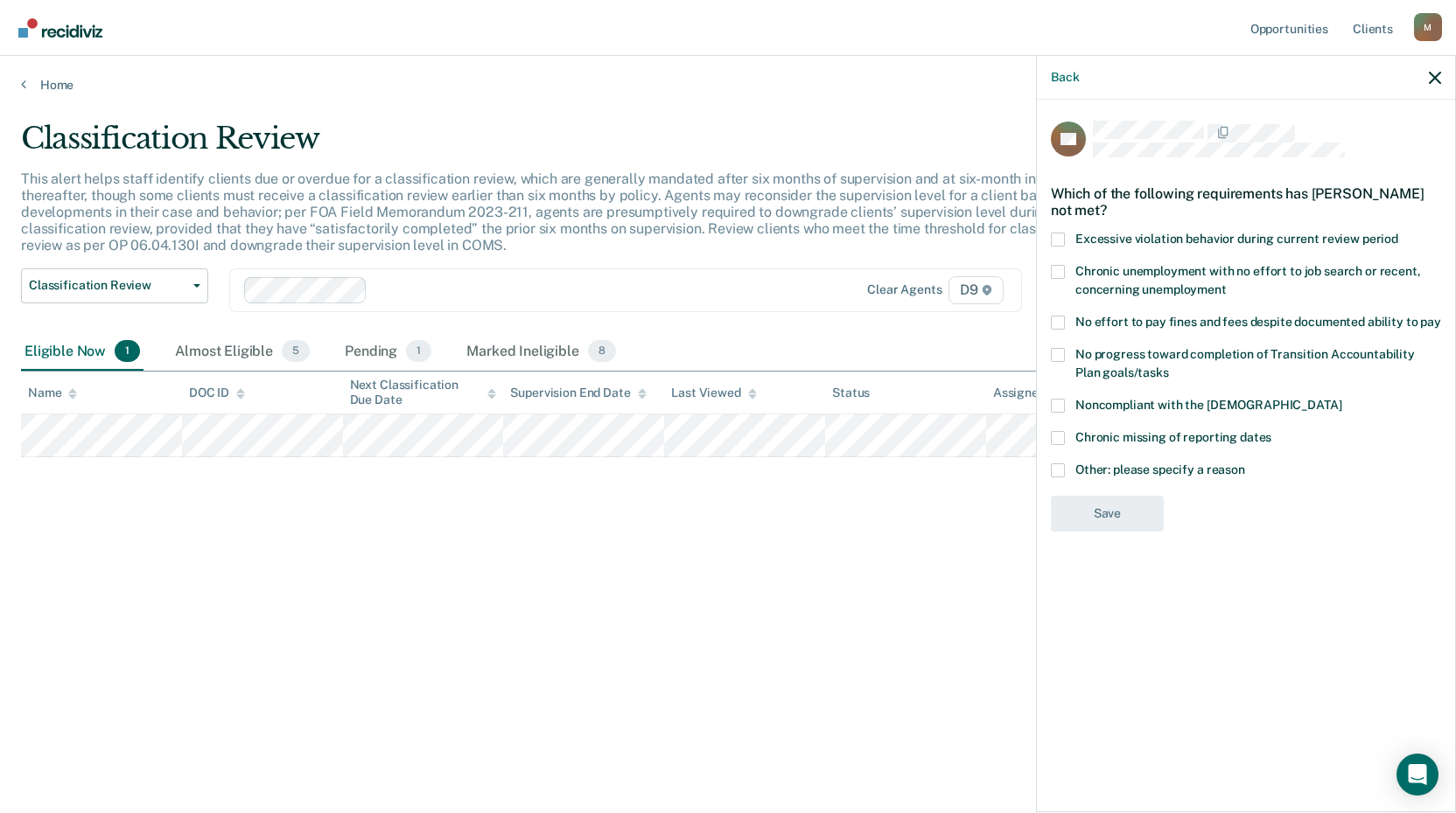
click at [1057, 318] on span at bounding box center [1058, 323] width 14 height 14
click at [1441, 316] on input "No effort to pay fines and fees despite documented ability to pay" at bounding box center [1441, 316] width 0 height 0
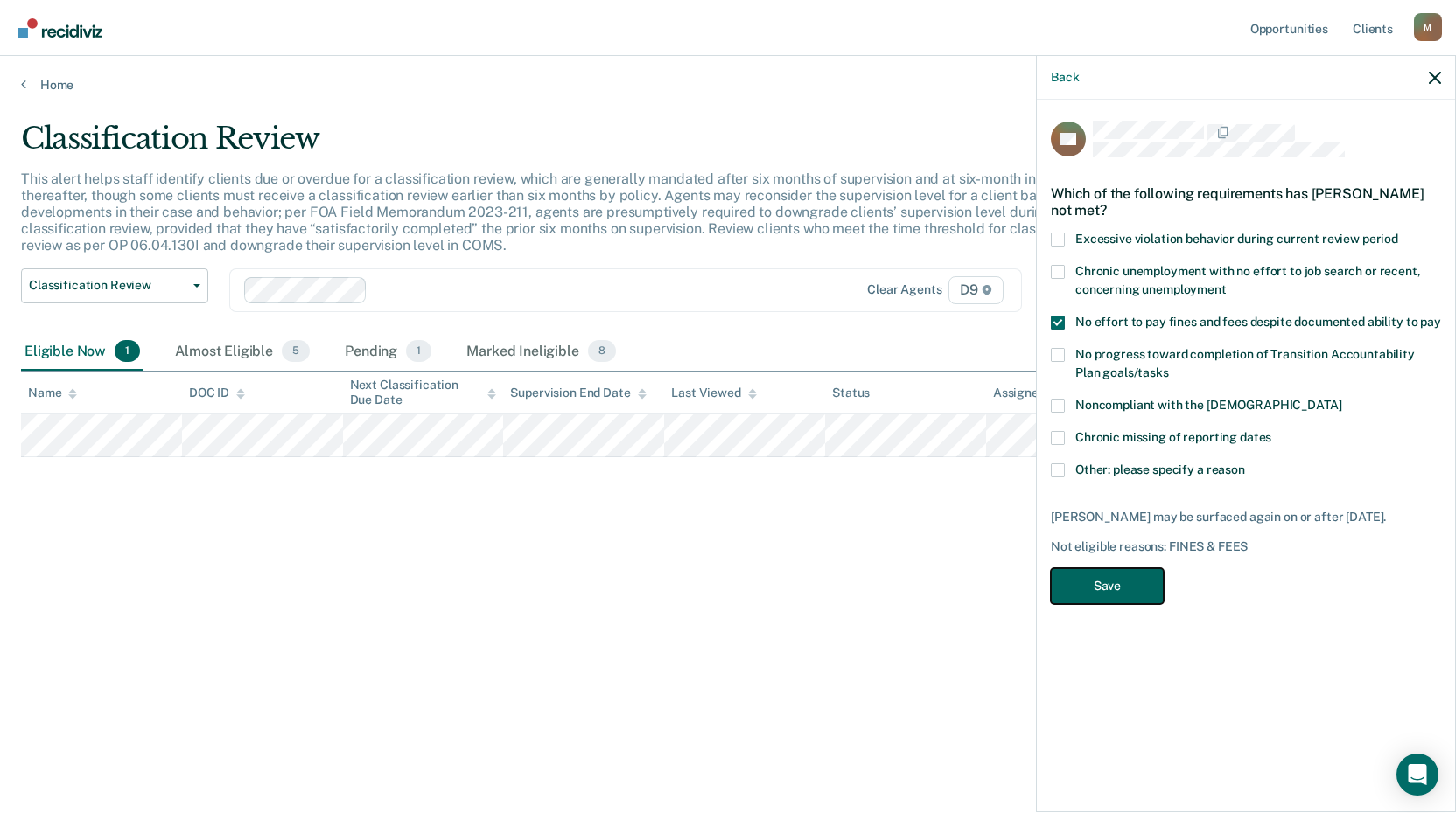
click at [1097, 586] on button "Save" at bounding box center [1107, 586] width 113 height 35
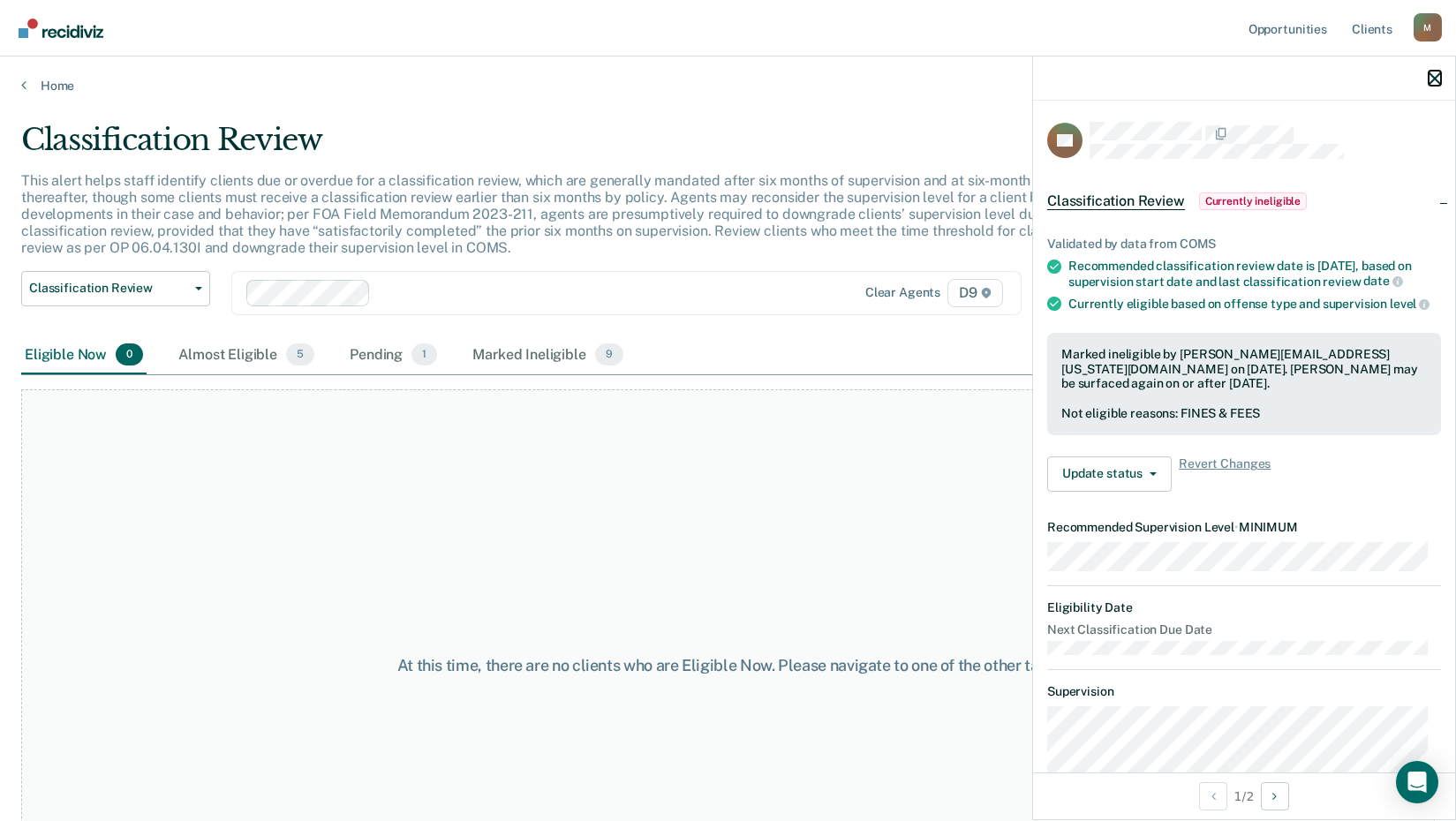
click at [1435, 72] on button "button" at bounding box center [1434, 78] width 12 height 15
